Goal: Task Accomplishment & Management: Complete application form

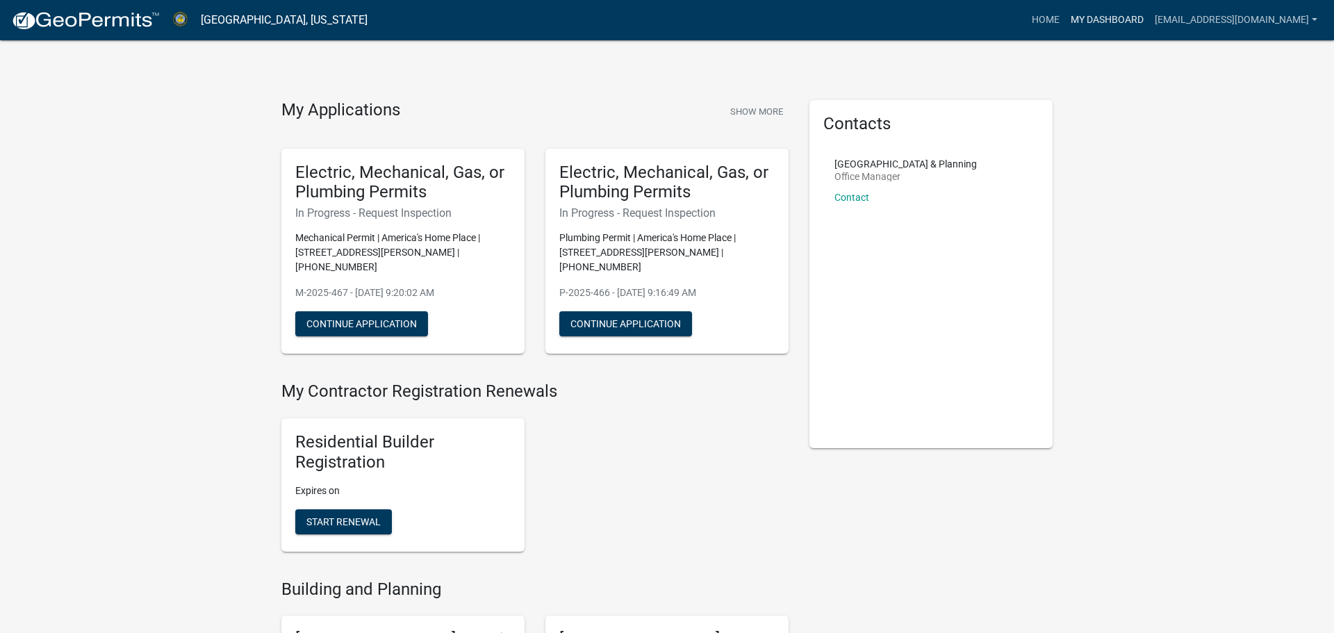
click at [1087, 27] on link "My Dashboard" at bounding box center [1107, 20] width 84 height 26
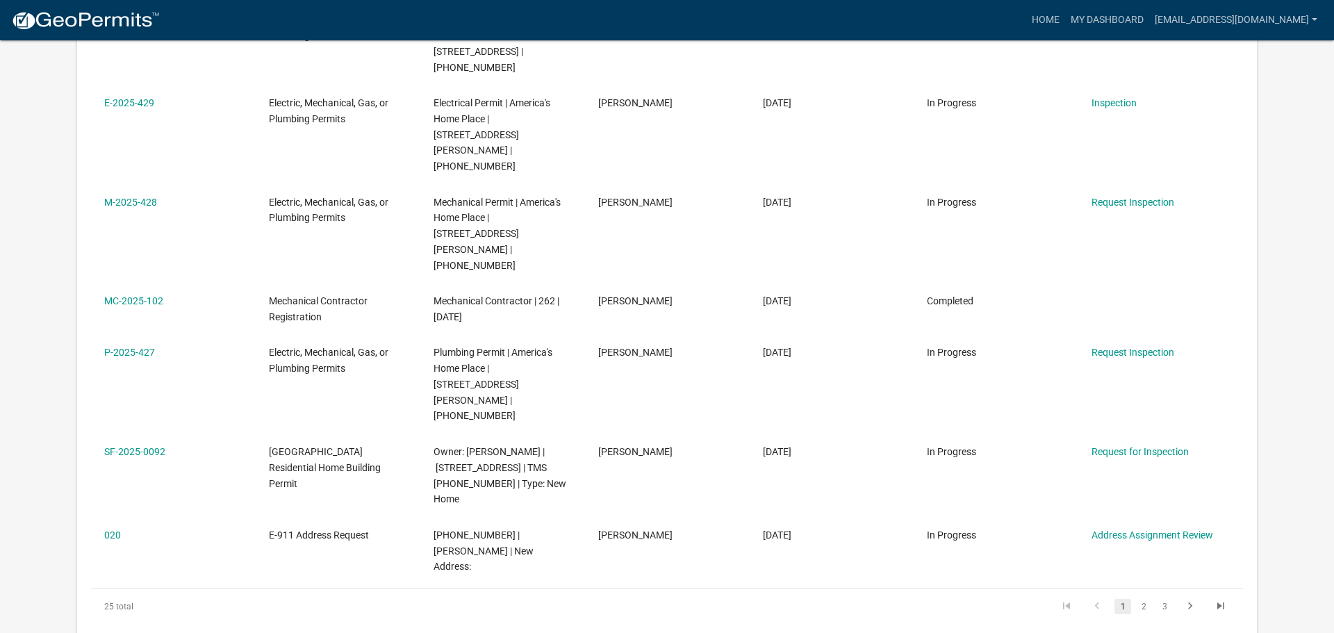
scroll to position [619, 0]
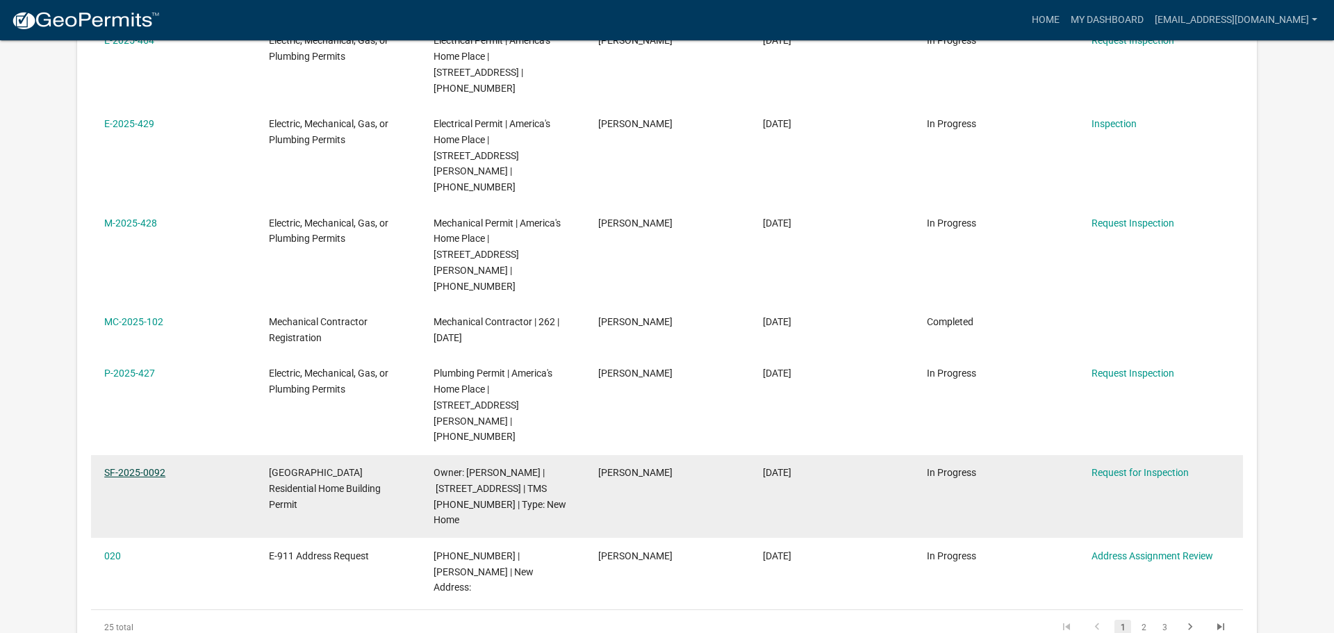
click at [133, 467] on link "SF-2025-0092" at bounding box center [134, 472] width 61 height 11
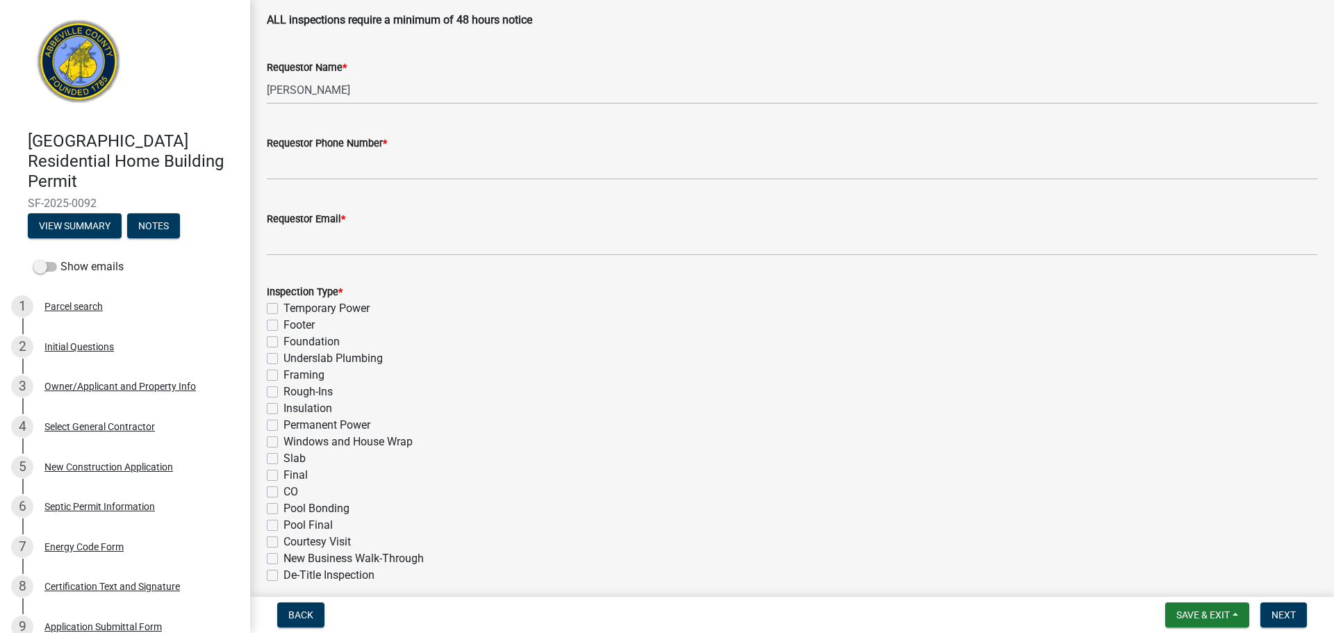
scroll to position [377, 0]
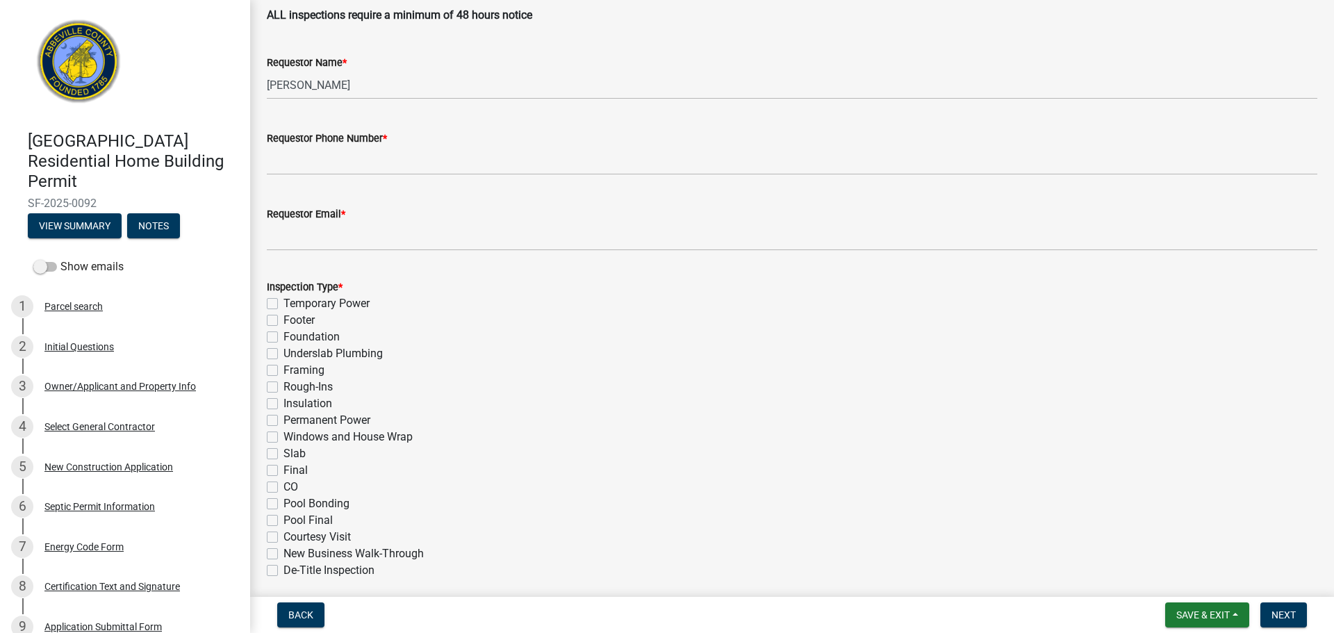
click at [284, 301] on label "Temporary Power" at bounding box center [327, 303] width 86 height 17
click at [284, 301] on input "Temporary Power" at bounding box center [288, 299] width 9 height 9
checkbox input "true"
checkbox input "false"
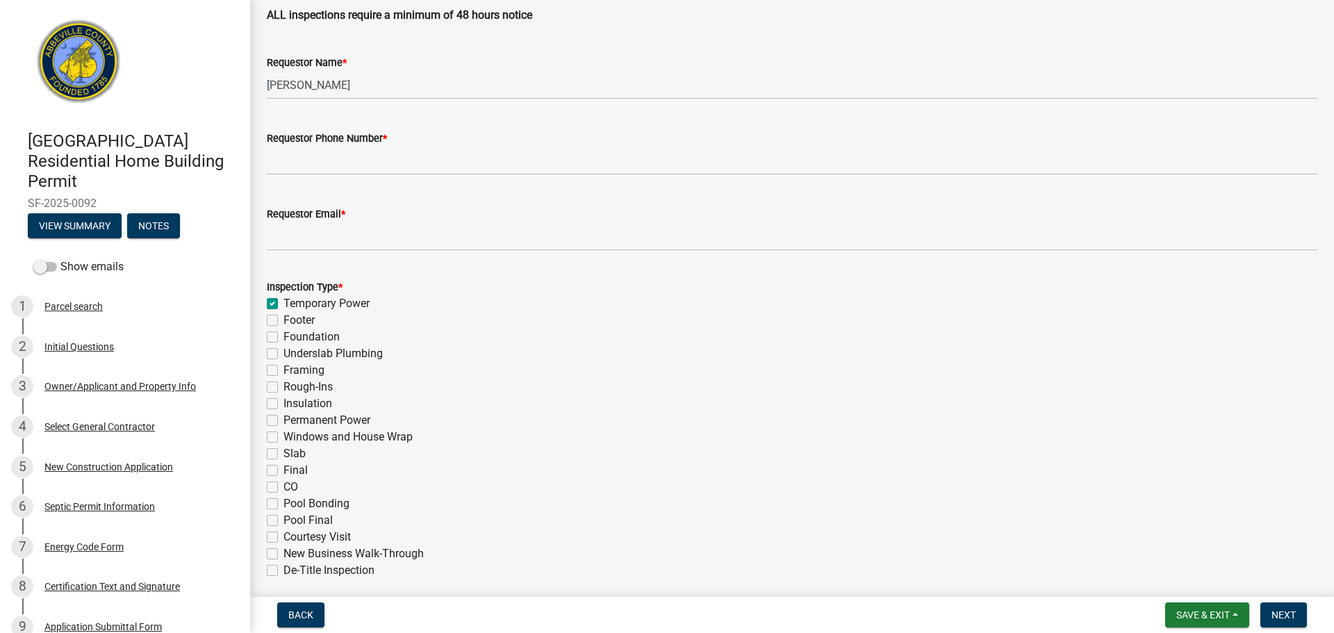
checkbox input "false"
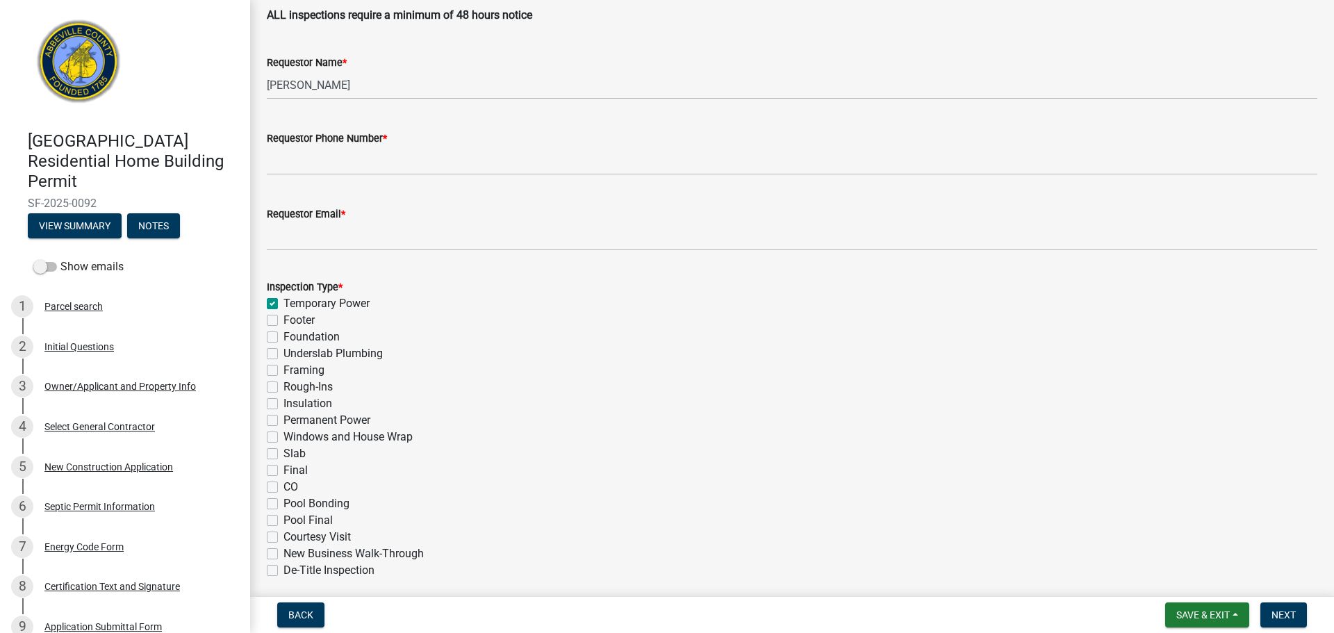
checkbox input "false"
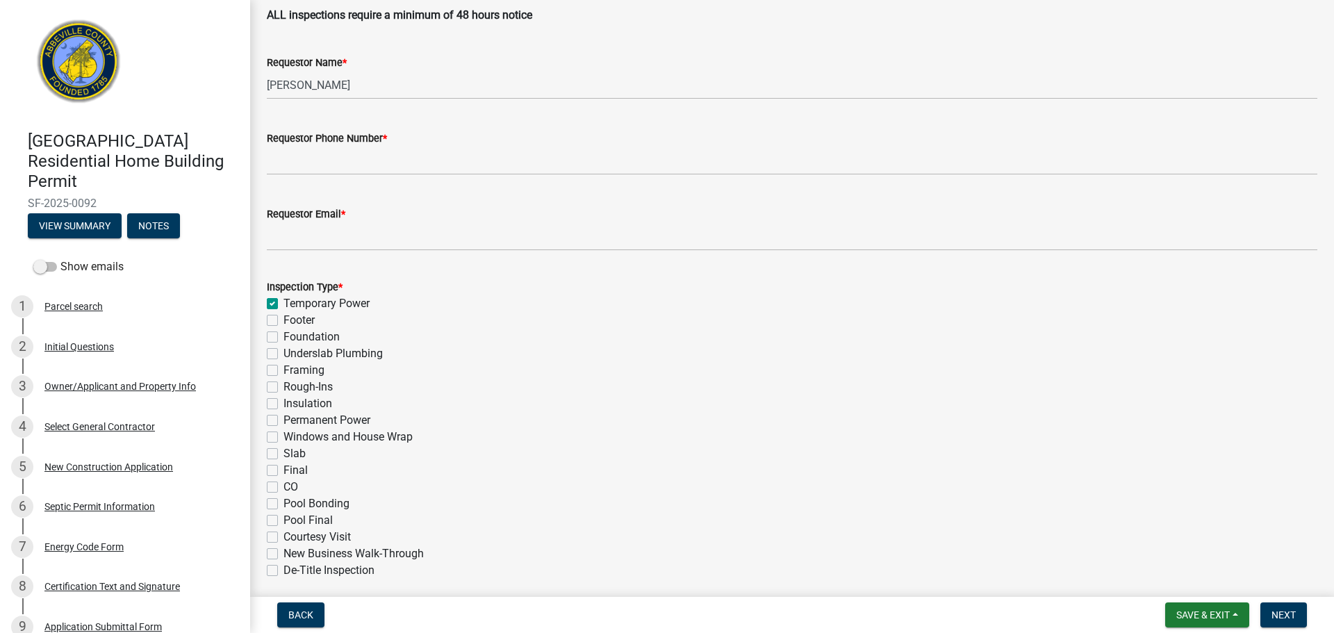
checkbox input "false"
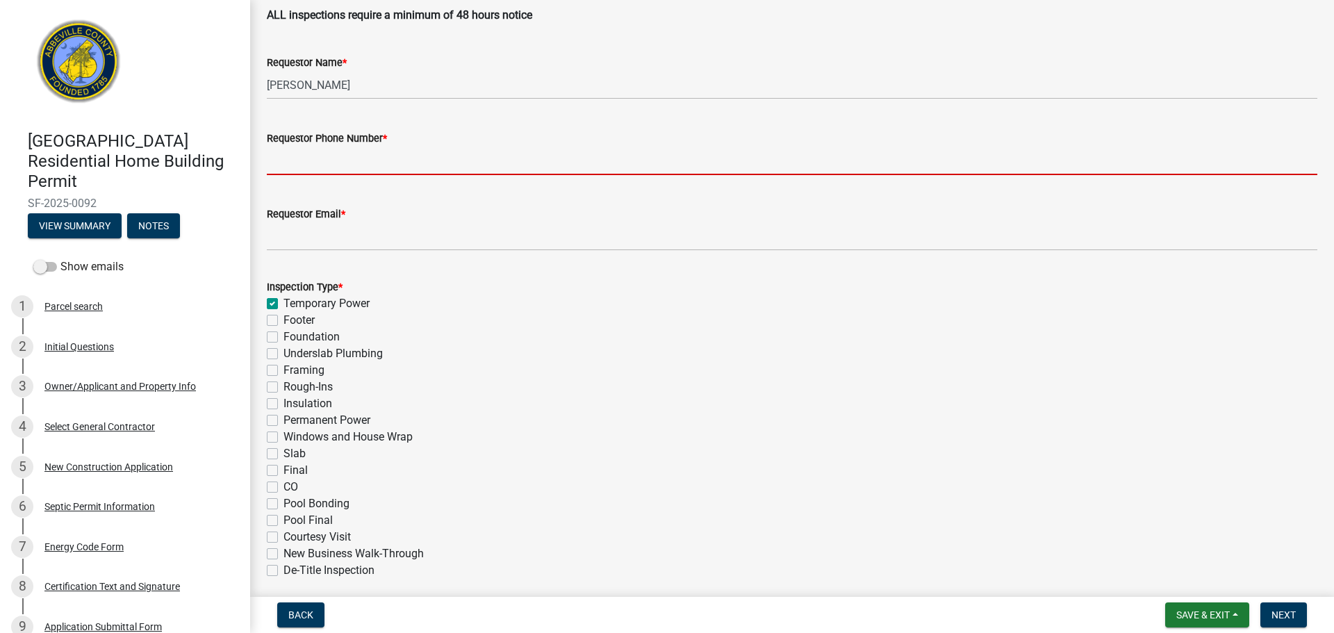
click at [325, 167] on input "Requestor Phone Number *" at bounding box center [792, 161] width 1051 height 28
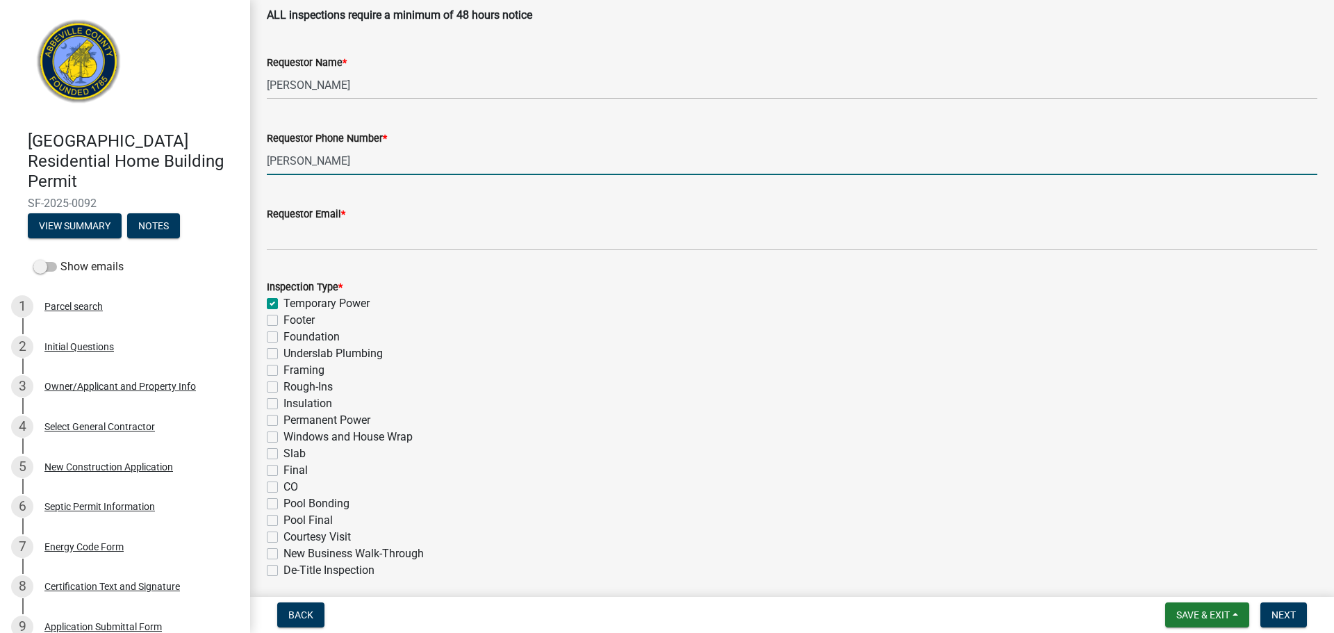
type input "[PERSON_NAME]"
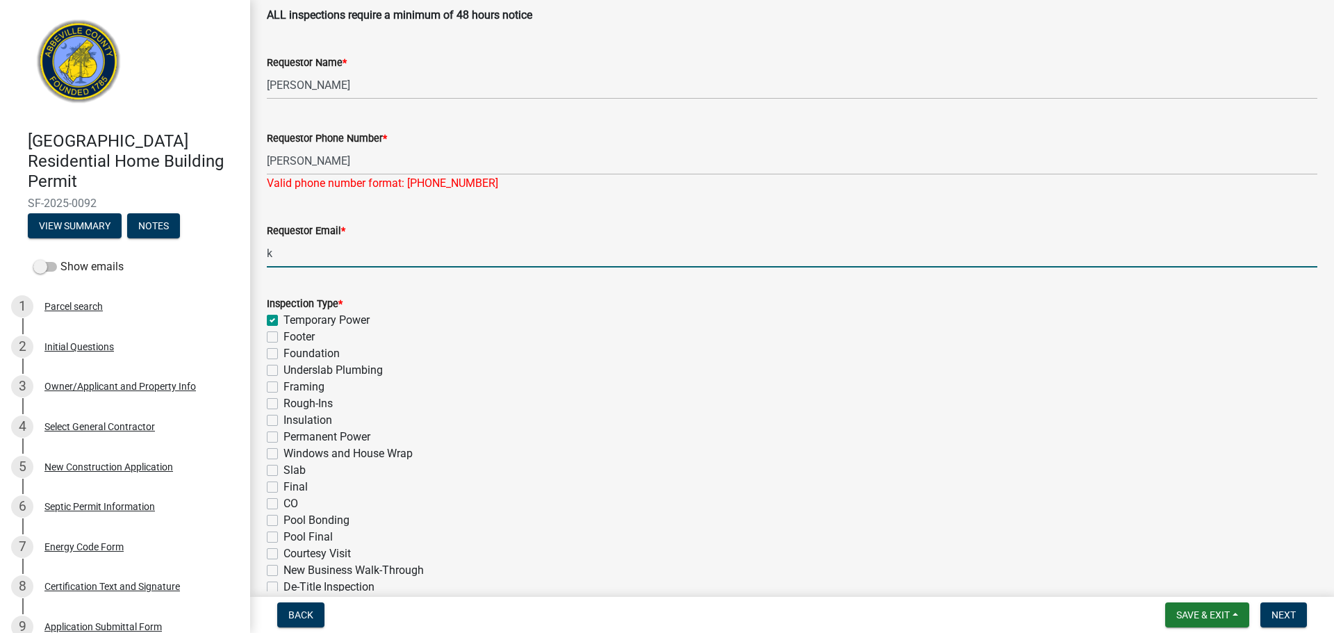
type input "[EMAIL_ADDRESS][DOMAIN_NAME]"
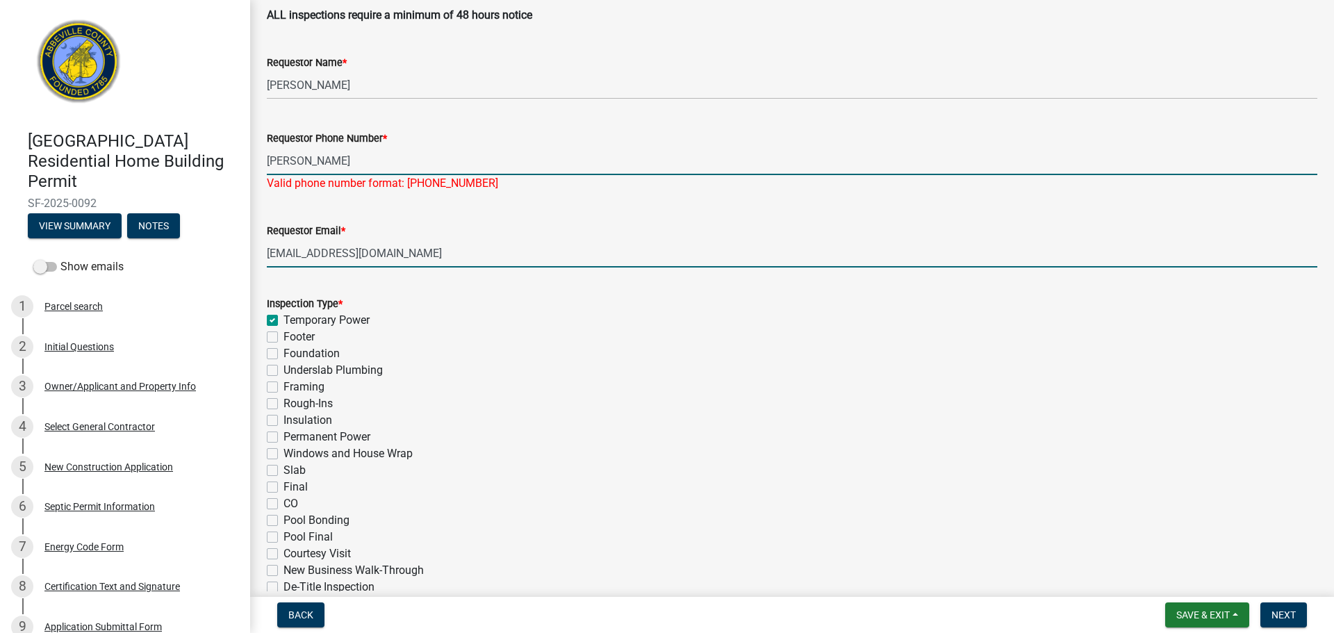
drag, startPoint x: 326, startPoint y: 157, endPoint x: 337, endPoint y: 161, distance: 11.9
click at [329, 158] on input "[PERSON_NAME]" at bounding box center [792, 161] width 1051 height 28
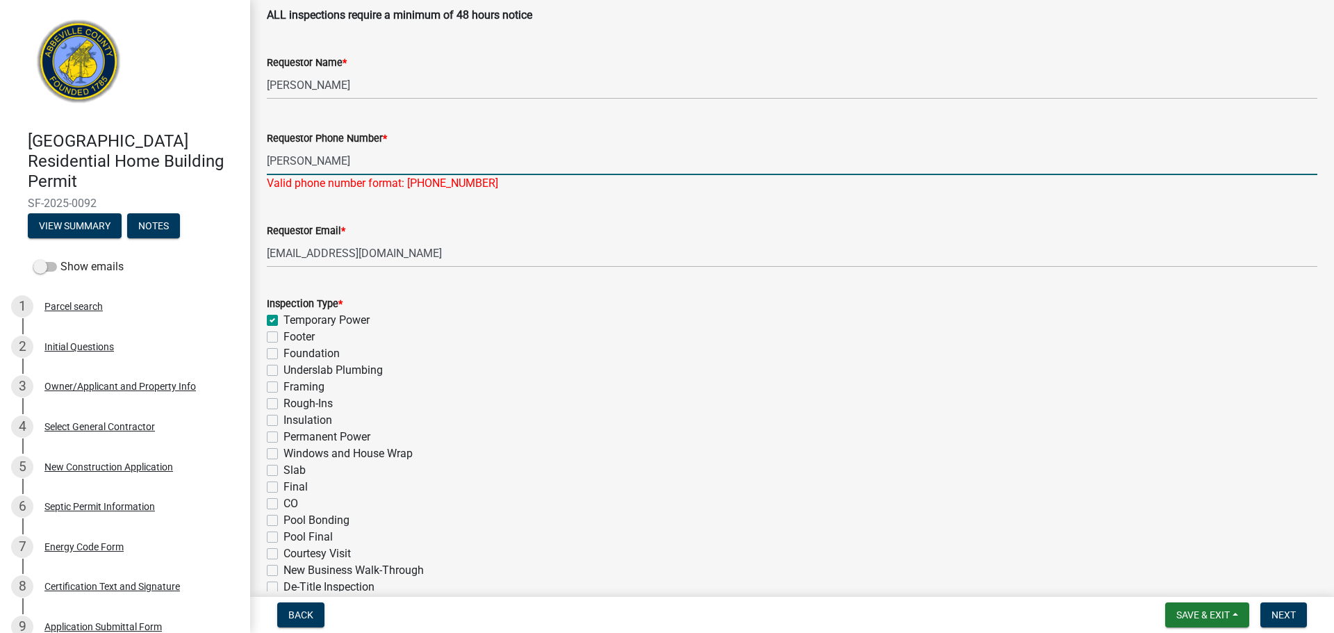
drag, startPoint x: 338, startPoint y: 158, endPoint x: 161, endPoint y: 157, distance: 176.5
click at [161, 157] on div "[GEOGRAPHIC_DATA] Residential Home Building Permit SF-2025-0092 View Summary No…" at bounding box center [667, 316] width 1334 height 633
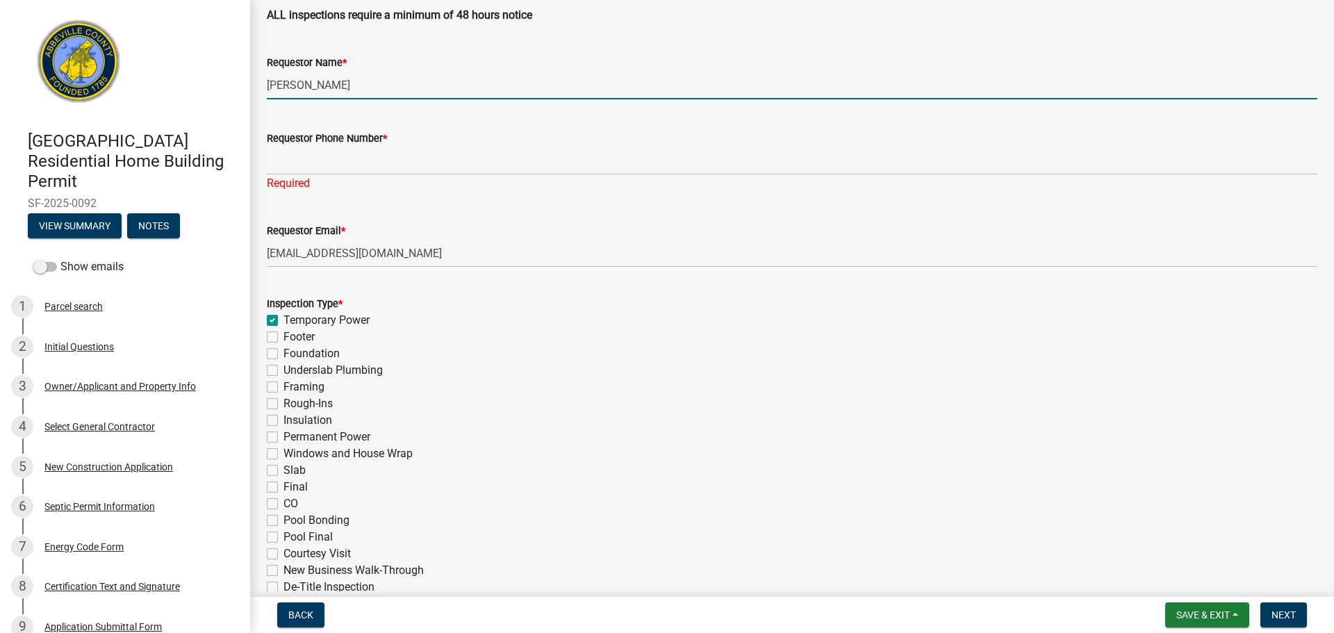
drag, startPoint x: 293, startPoint y: 92, endPoint x: 298, endPoint y: 86, distance: 8.4
click at [298, 86] on input "[PERSON_NAME]" at bounding box center [792, 85] width 1051 height 28
paste input "[PERSON_NAME]"
drag, startPoint x: 445, startPoint y: 85, endPoint x: -71, endPoint y: 87, distance: 515.7
click at [0, 87] on html "Internet Explorer does NOT work with GeoPermits. Get a new browser for more sec…" at bounding box center [667, 316] width 1334 height 633
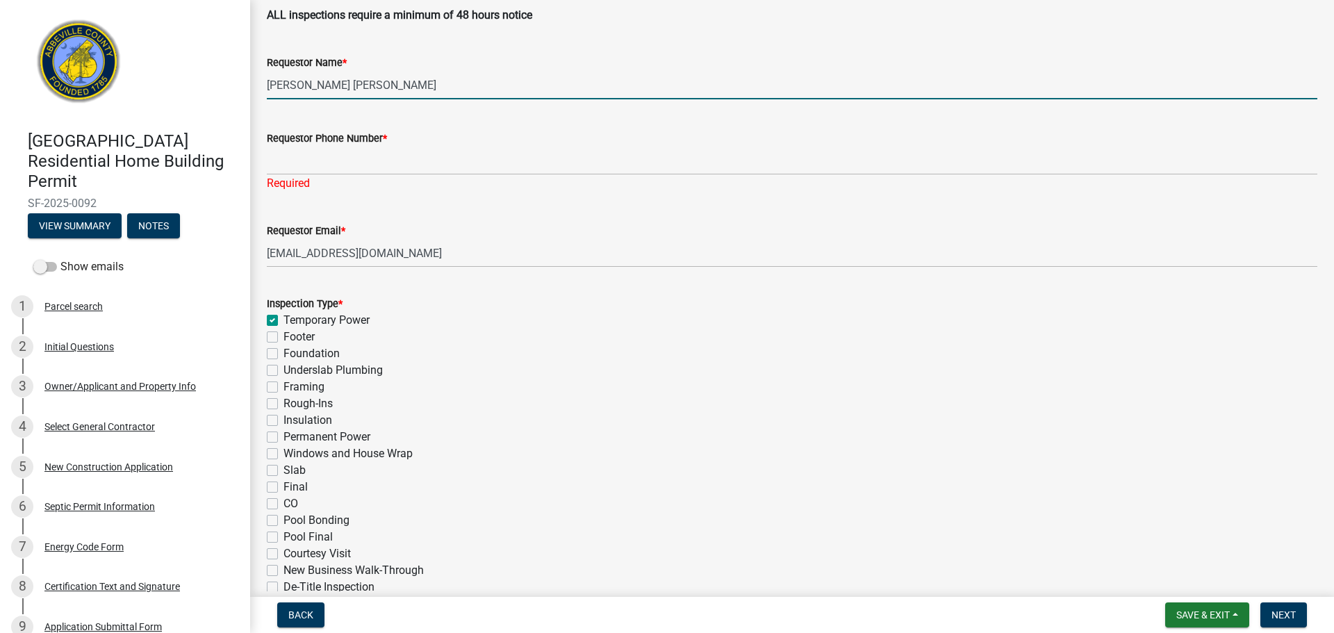
paste input "[PERSON_NAME]"
type input "[PERSON_NAME]"
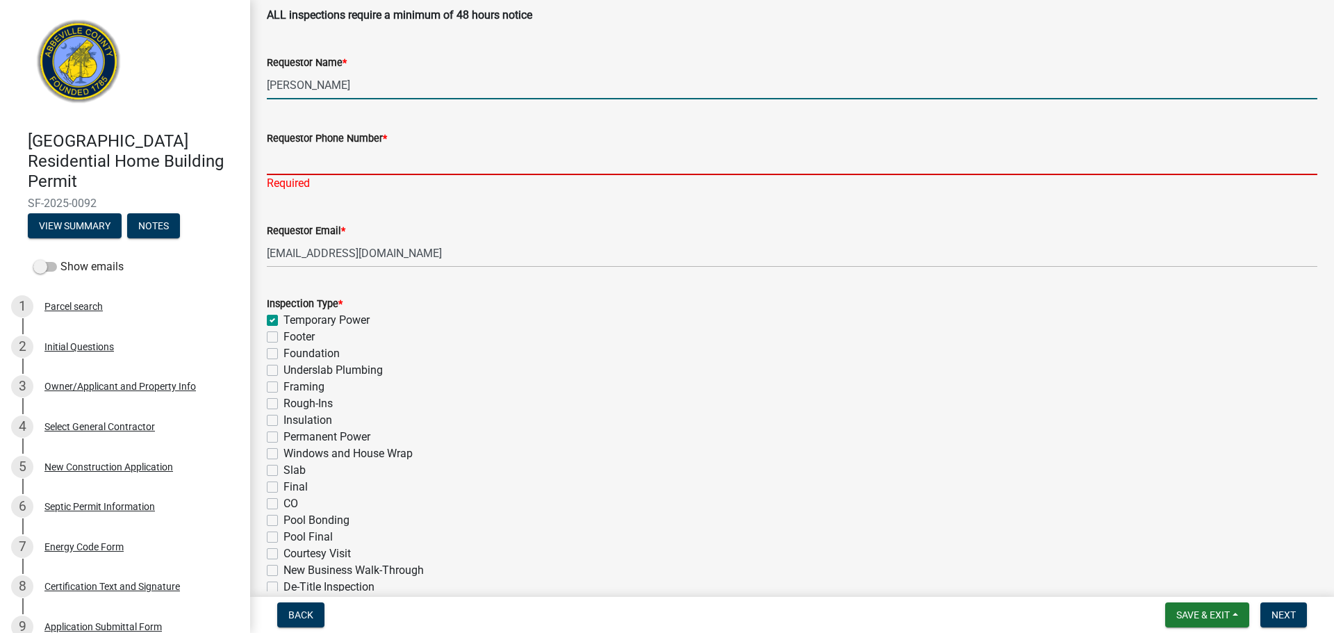
click at [366, 159] on input "Requestor Phone Number *" at bounding box center [792, 161] width 1051 height 28
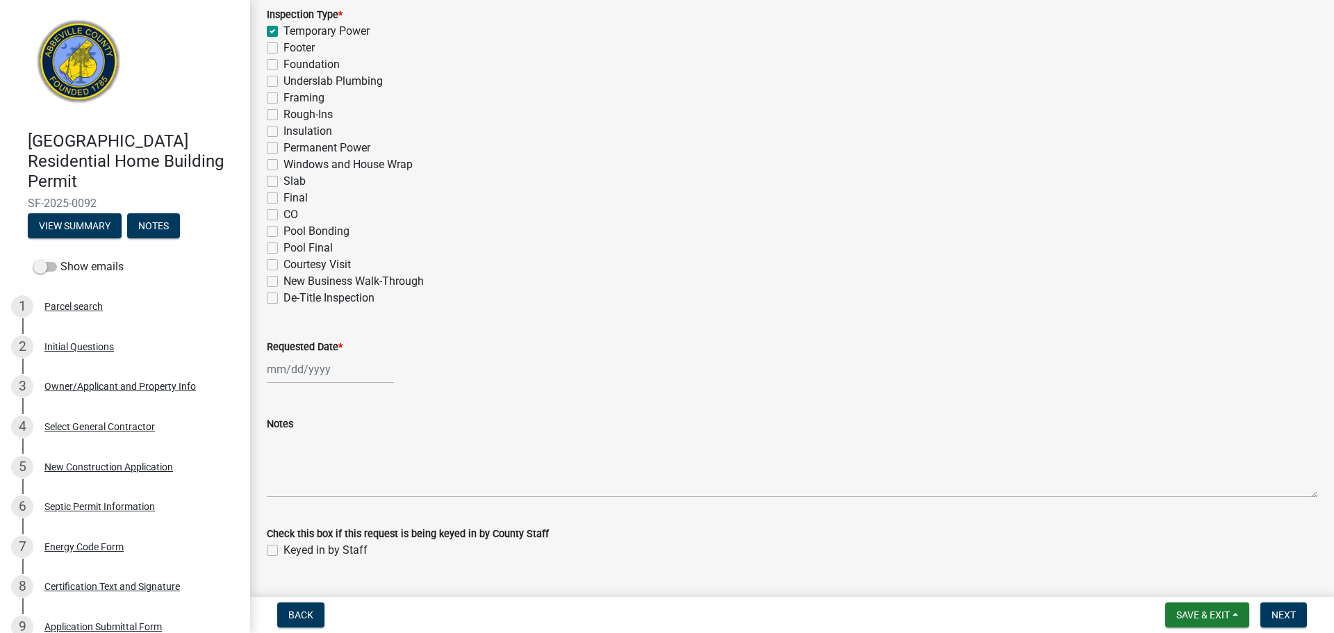
type input "[PHONE_NUMBER]"
click at [300, 375] on div at bounding box center [330, 369] width 127 height 28
select select "10"
select select "2025"
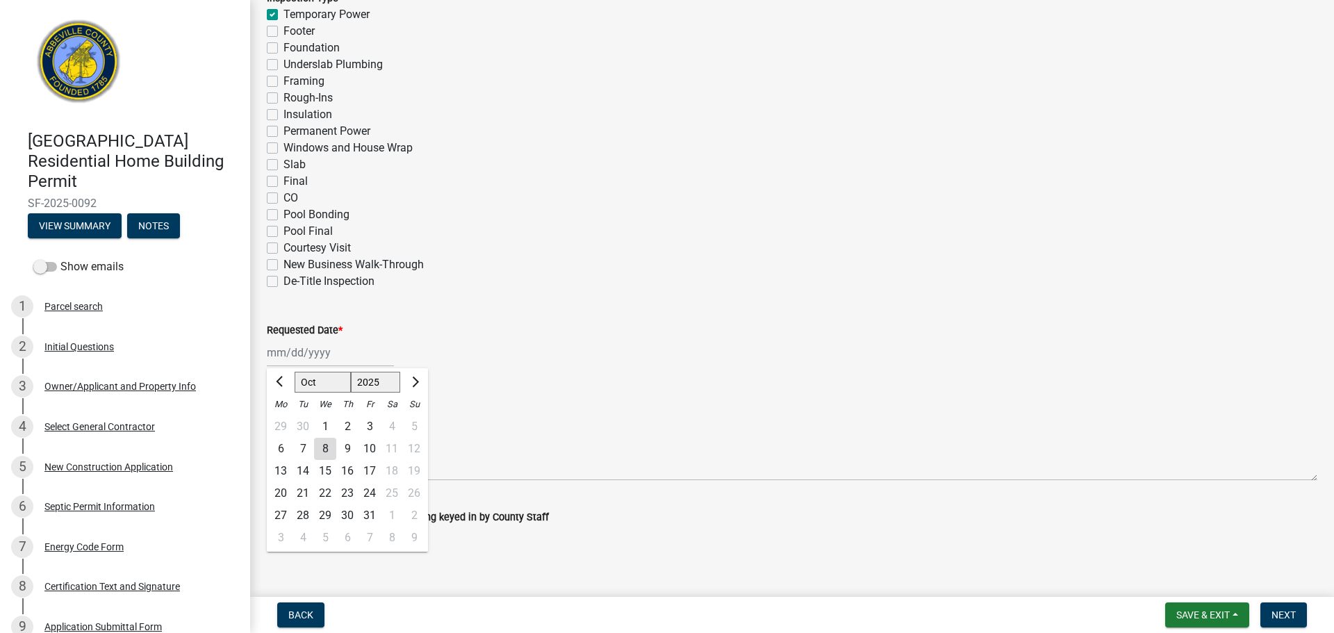
scroll to position [649, 0]
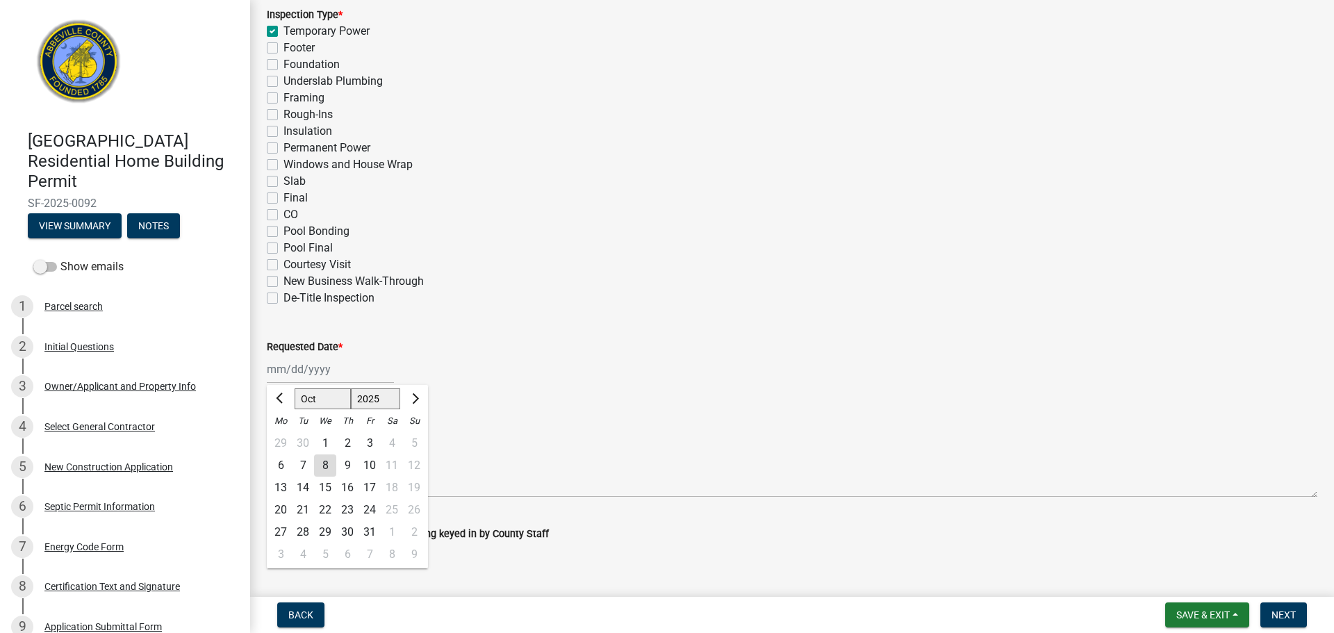
click at [346, 465] on div "9" at bounding box center [347, 466] width 22 height 22
type input "[DATE]"
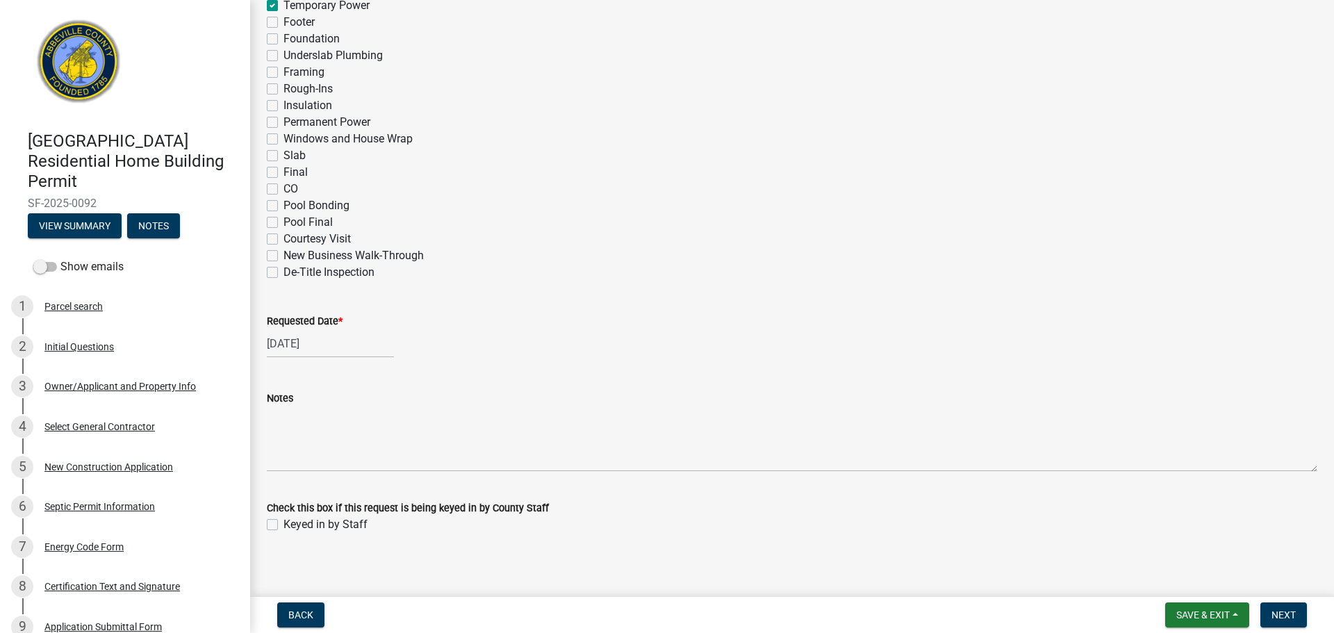
scroll to position [683, 0]
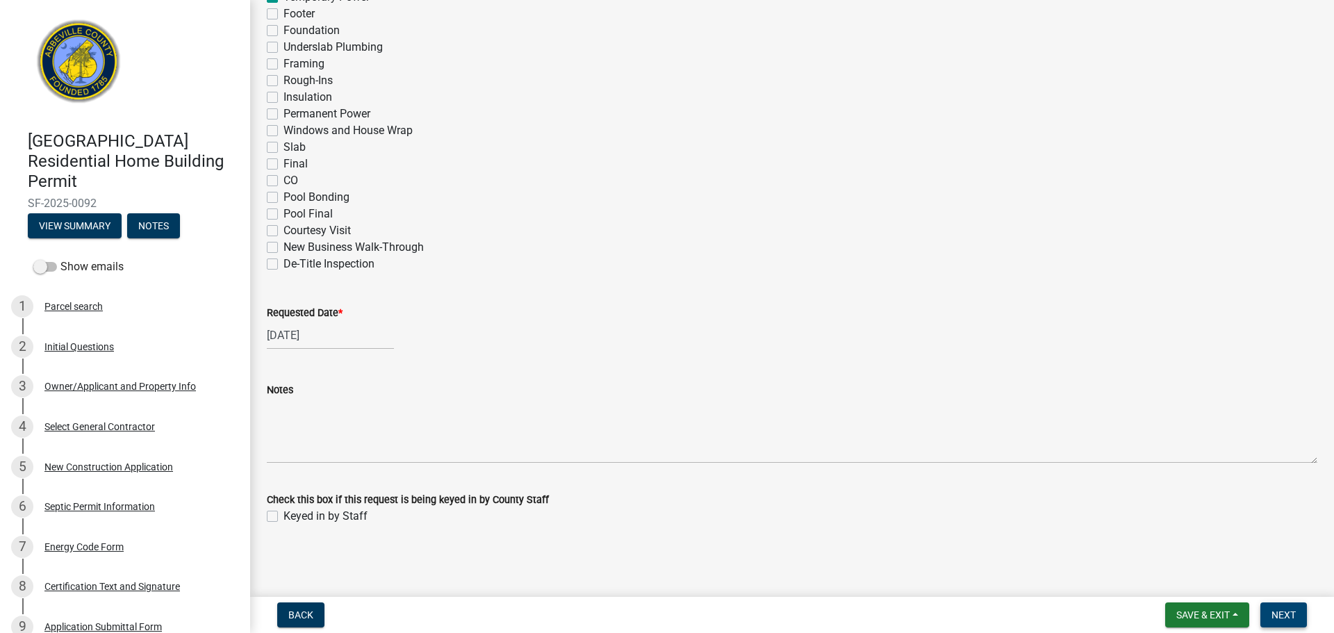
click at [1300, 615] on button "Next" at bounding box center [1284, 615] width 47 height 25
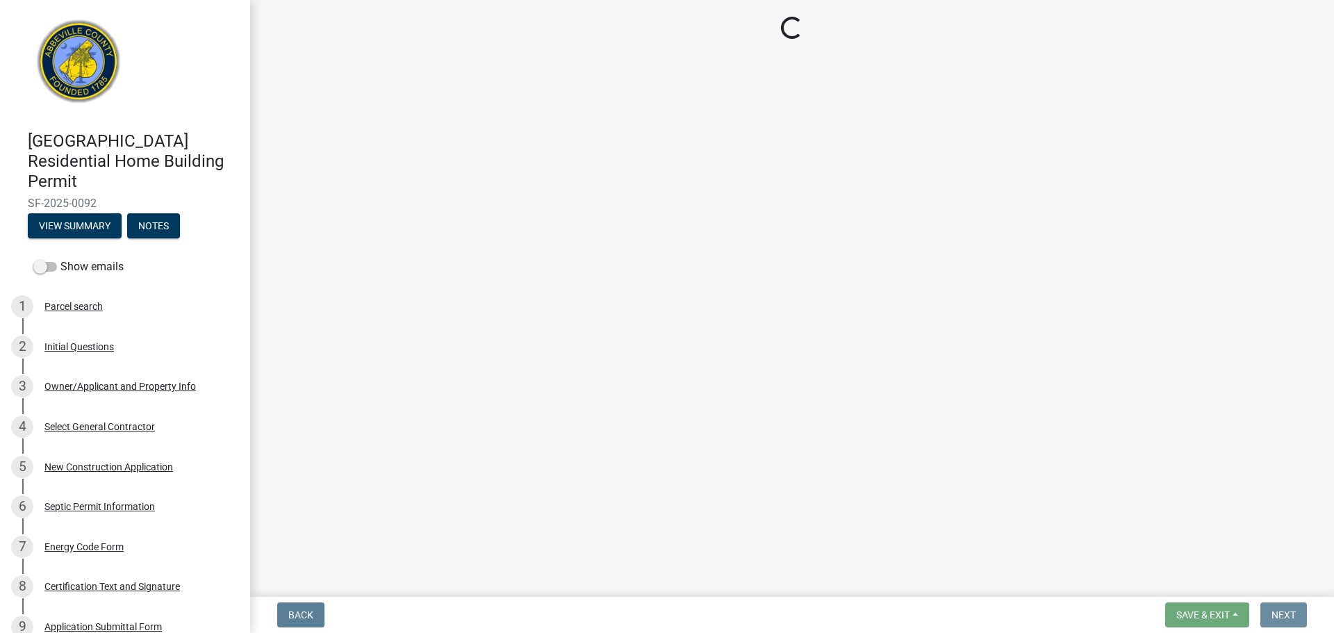
scroll to position [0, 0]
